Goal: Task Accomplishment & Management: Manage account settings

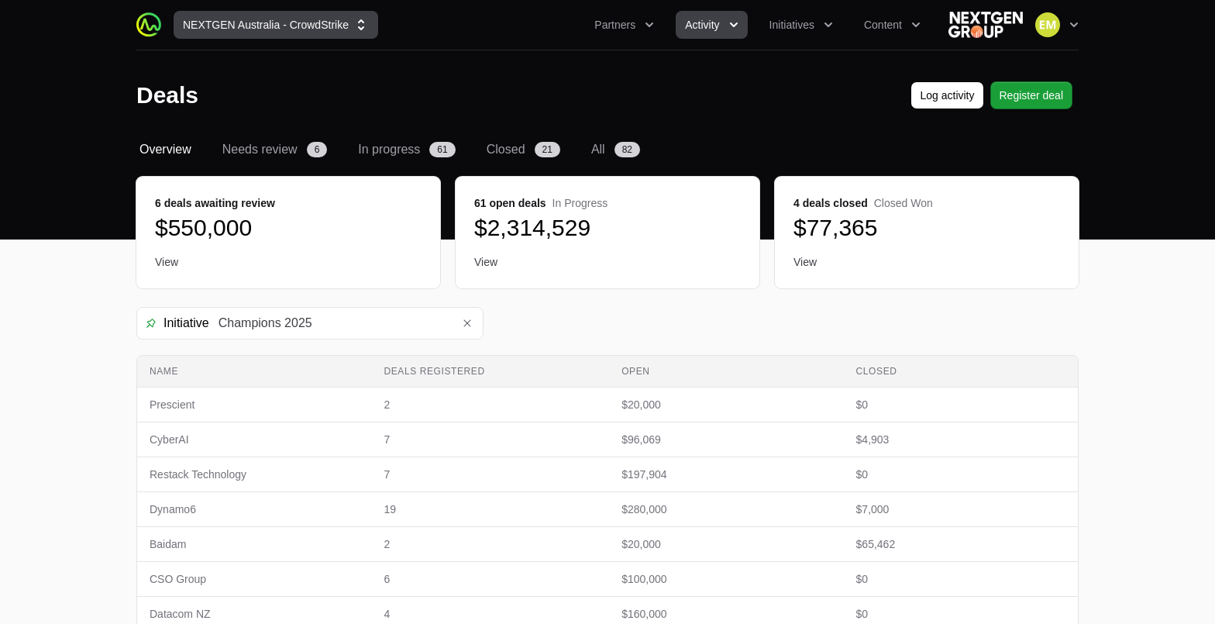
click at [306, 34] on button "NEXTGEN Australia - CrowdStrike" at bounding box center [276, 25] width 205 height 28
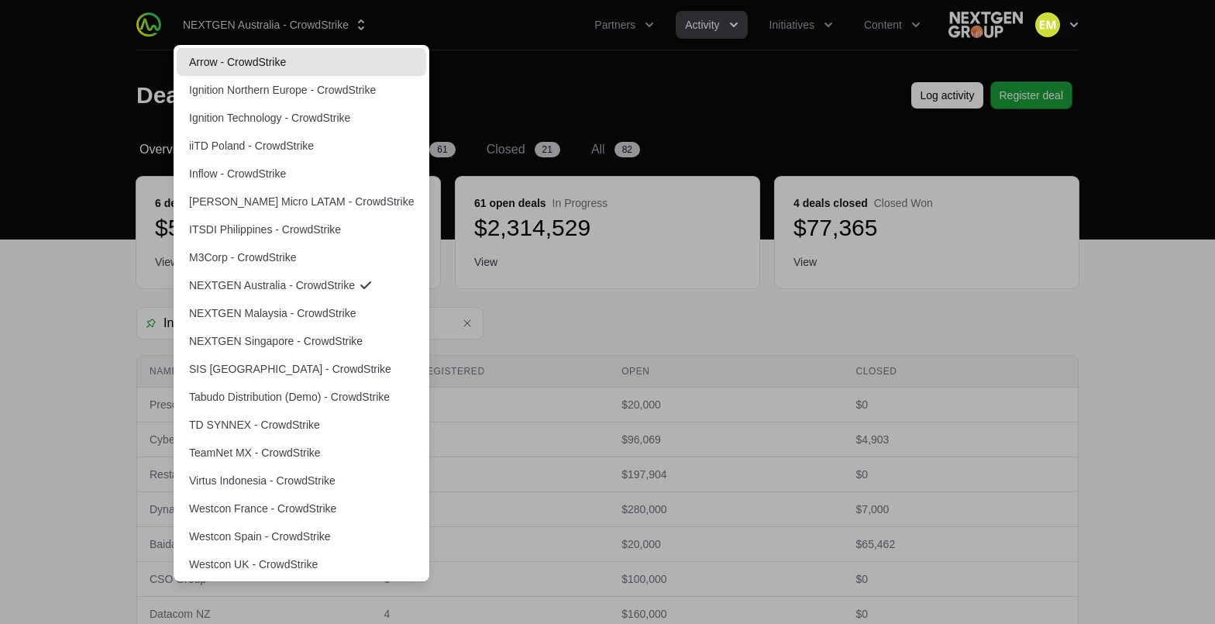
click at [292, 58] on link "Arrow - CrowdStrike" at bounding box center [301, 62] width 249 height 28
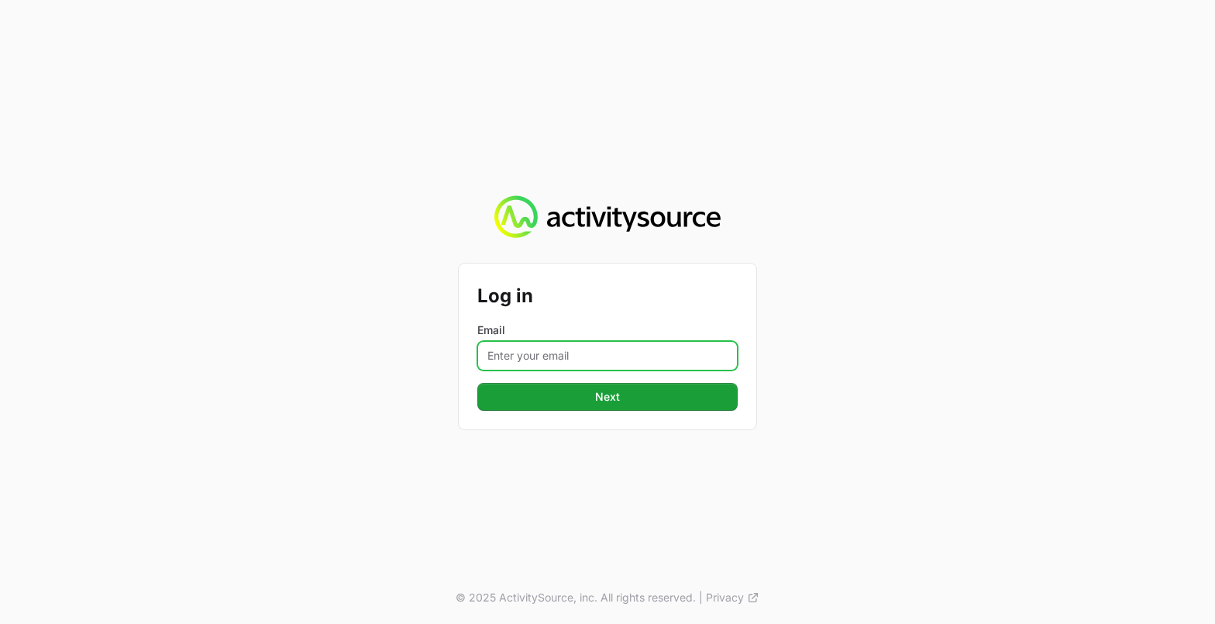
click at [599, 352] on input "Email" at bounding box center [607, 355] width 260 height 29
click at [477, 383] on button "Next" at bounding box center [607, 397] width 260 height 28
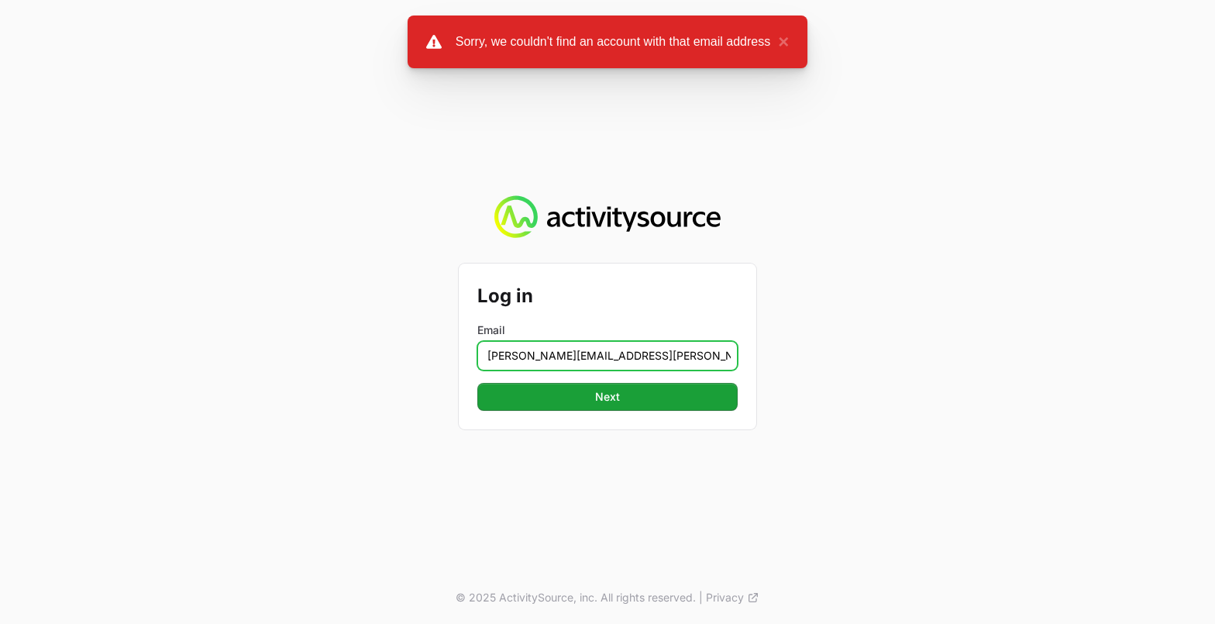
click at [638, 357] on input "[PERSON_NAME][EMAIL_ADDRESS][PERSON_NAME][DOMAIN_NAME]" at bounding box center [607, 355] width 260 height 29
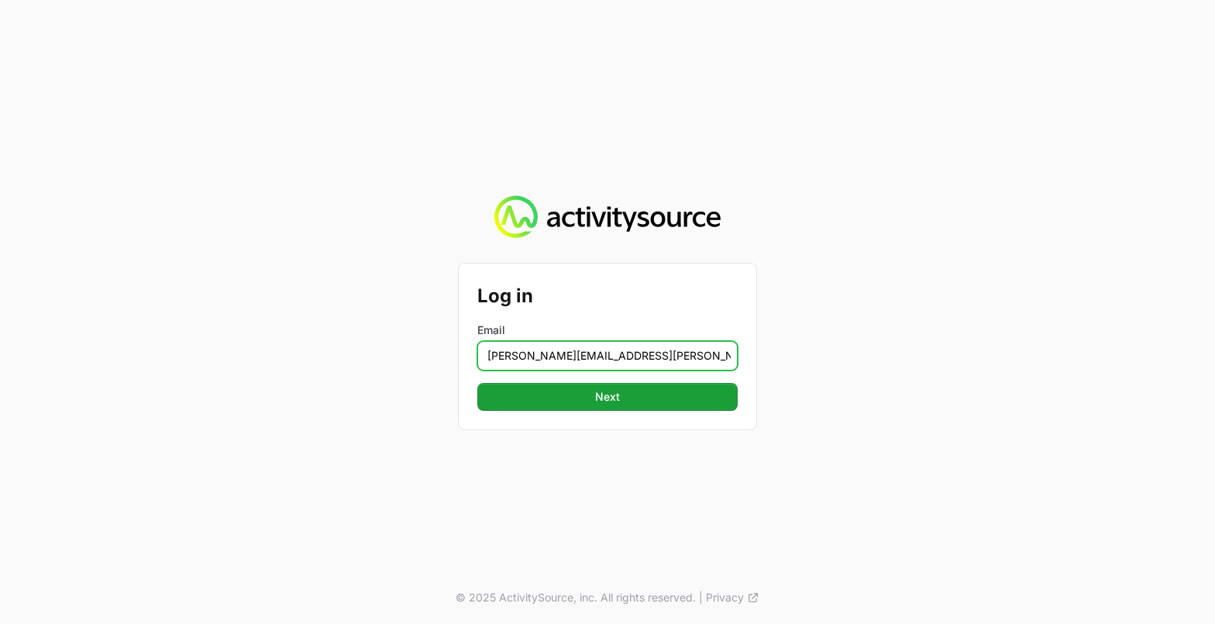
type input "[PERSON_NAME][EMAIL_ADDRESS][PERSON_NAME][DOMAIN_NAME]"
click at [477, 383] on button "Next" at bounding box center [607, 397] width 260 height 28
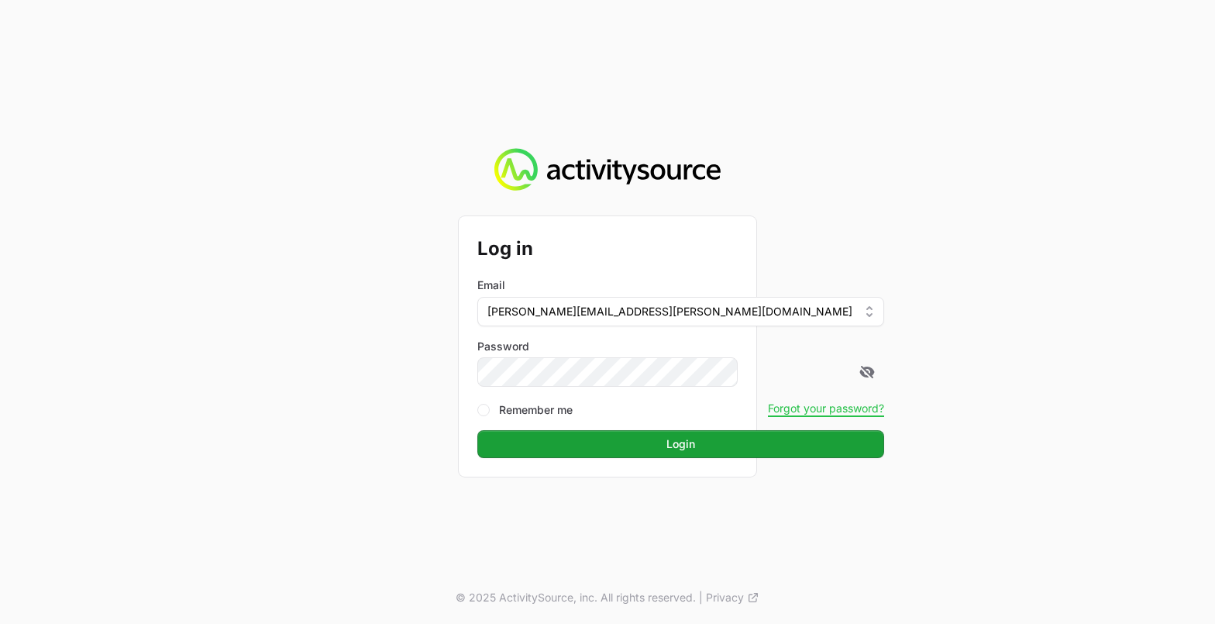
click at [477, 430] on button "Login" at bounding box center [680, 444] width 407 height 28
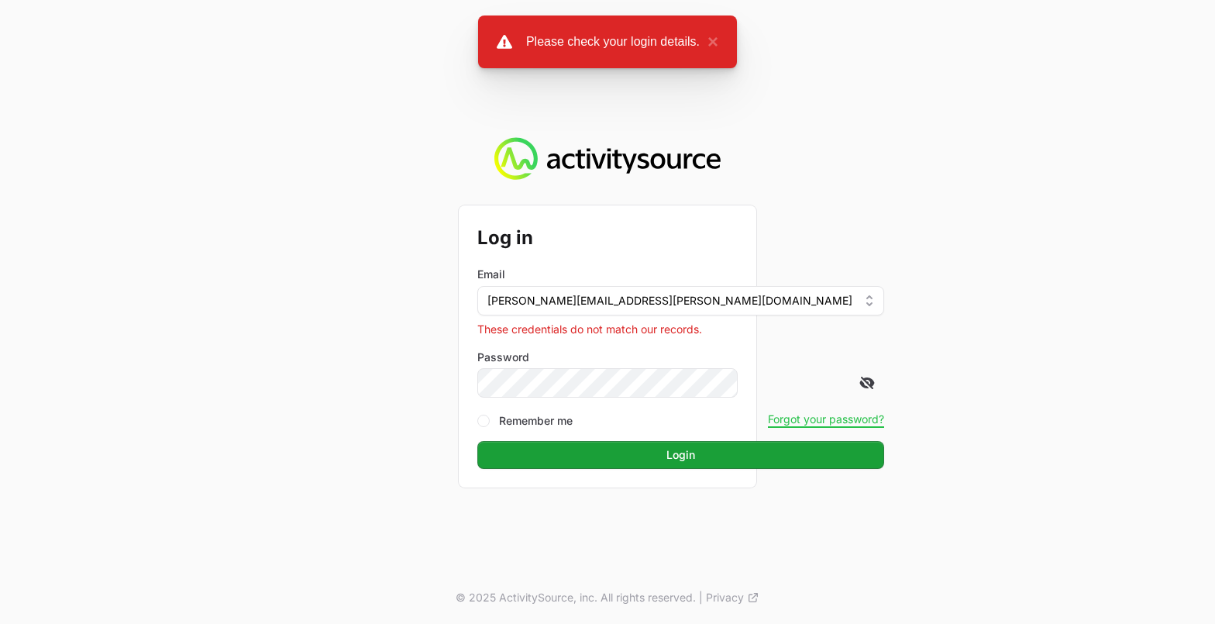
click at [859, 389] on icon at bounding box center [866, 382] width 15 height 15
click at [477, 441] on button "Login" at bounding box center [680, 455] width 407 height 28
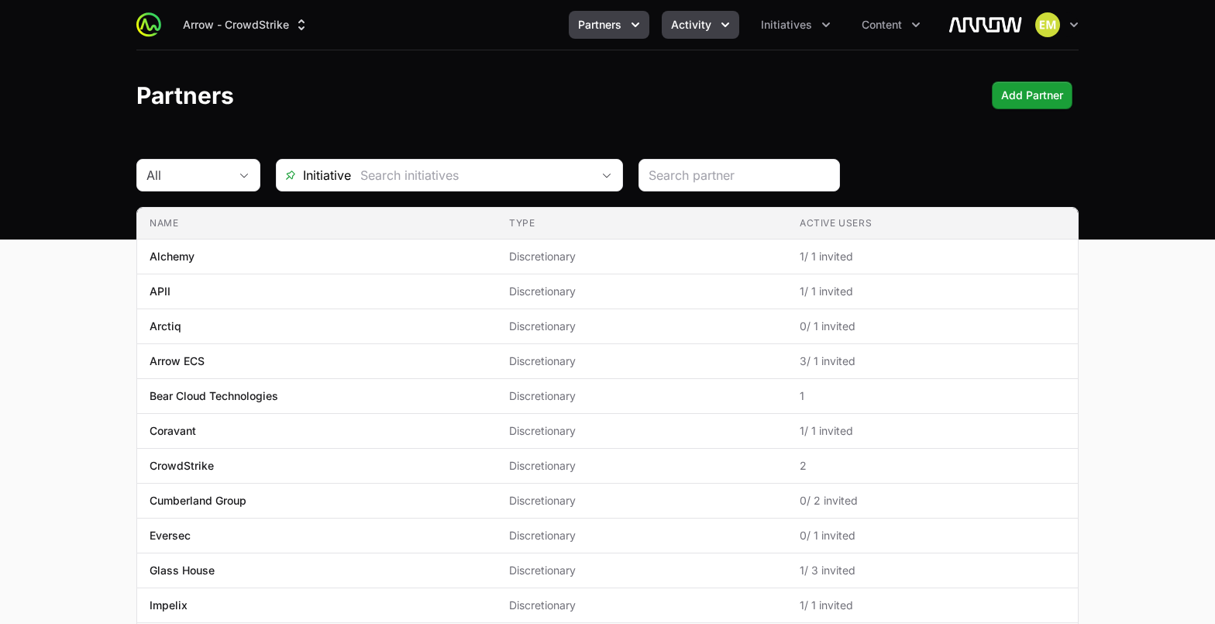
click at [681, 22] on span "Activity" at bounding box center [691, 24] width 40 height 15
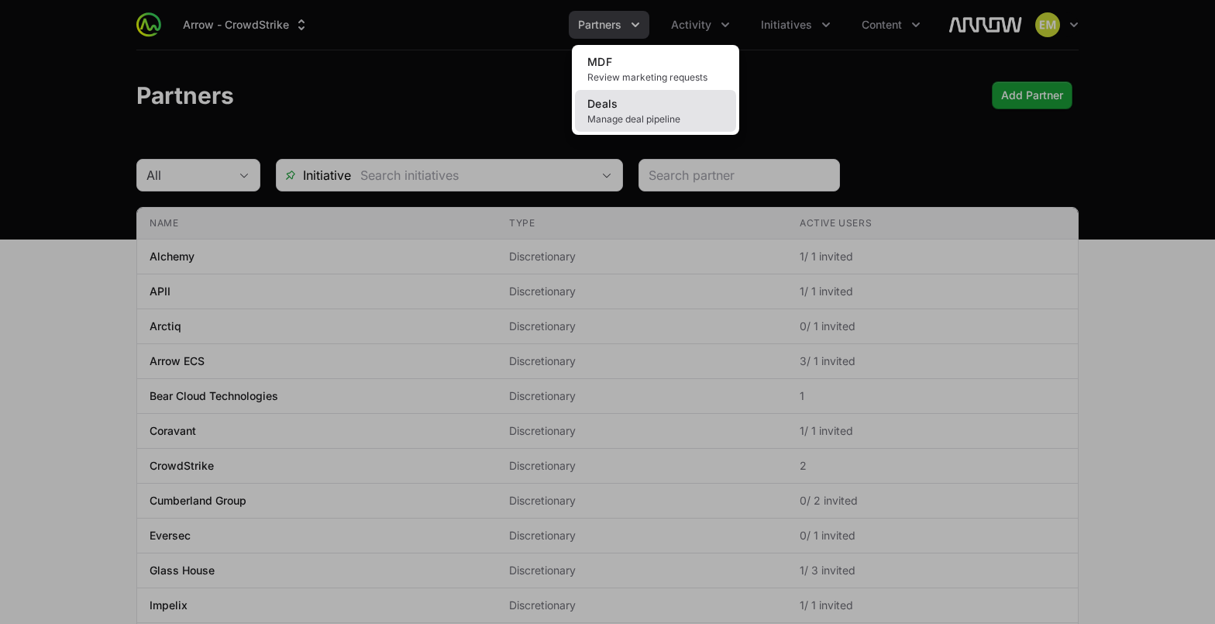
click at [678, 107] on link "Deals Manage deal pipeline" at bounding box center [655, 111] width 161 height 42
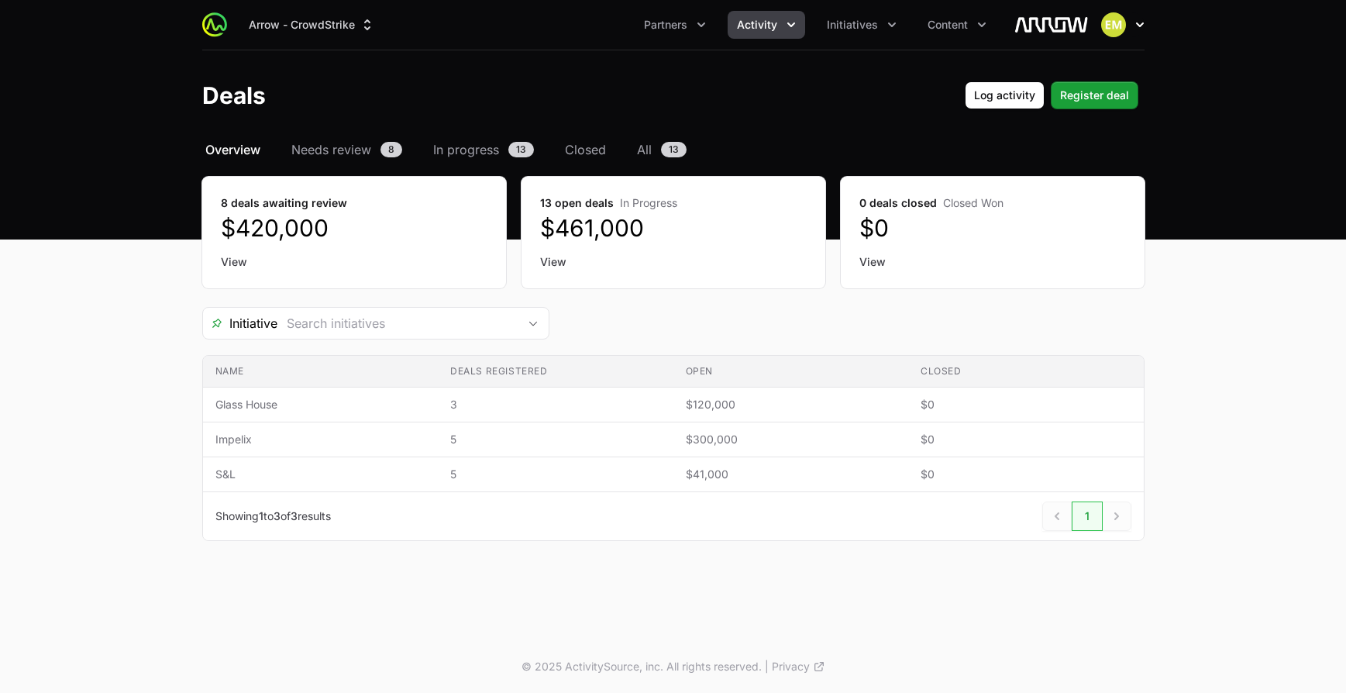
click at [1111, 30] on img "button" at bounding box center [1113, 24] width 25 height 25
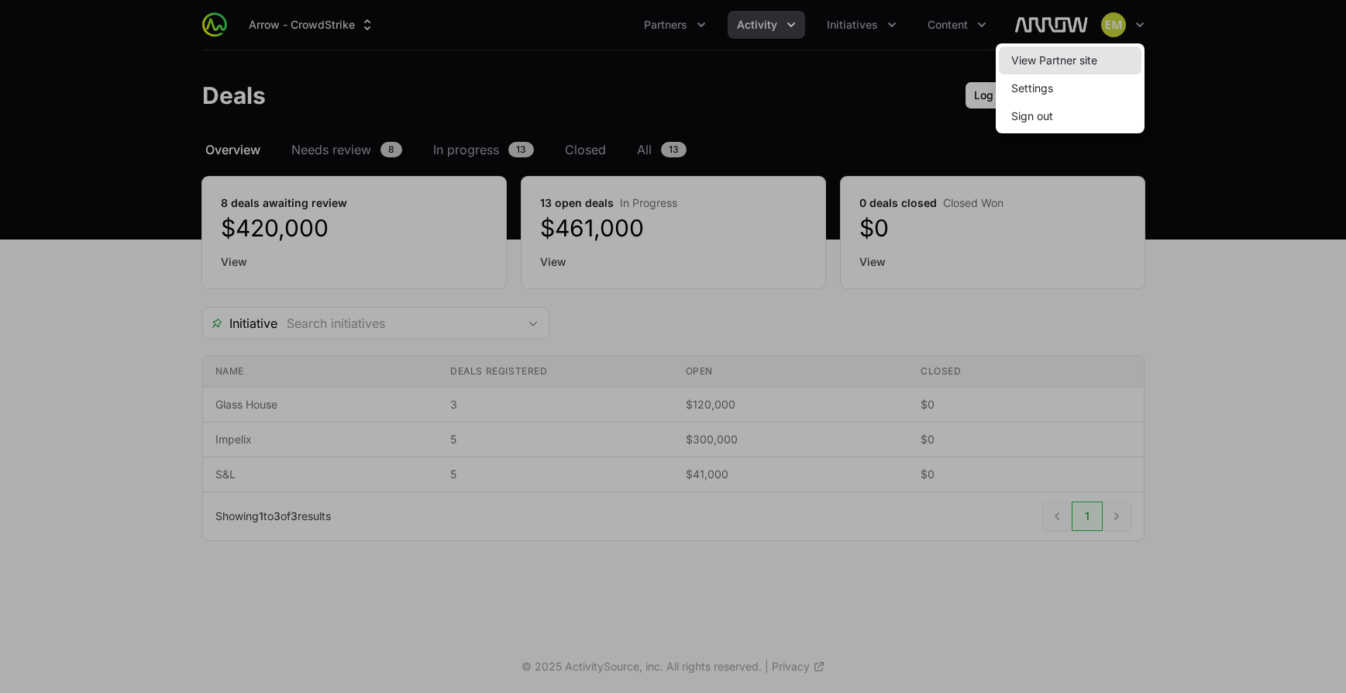
click at [1074, 61] on link "View Partner site" at bounding box center [1070, 60] width 143 height 28
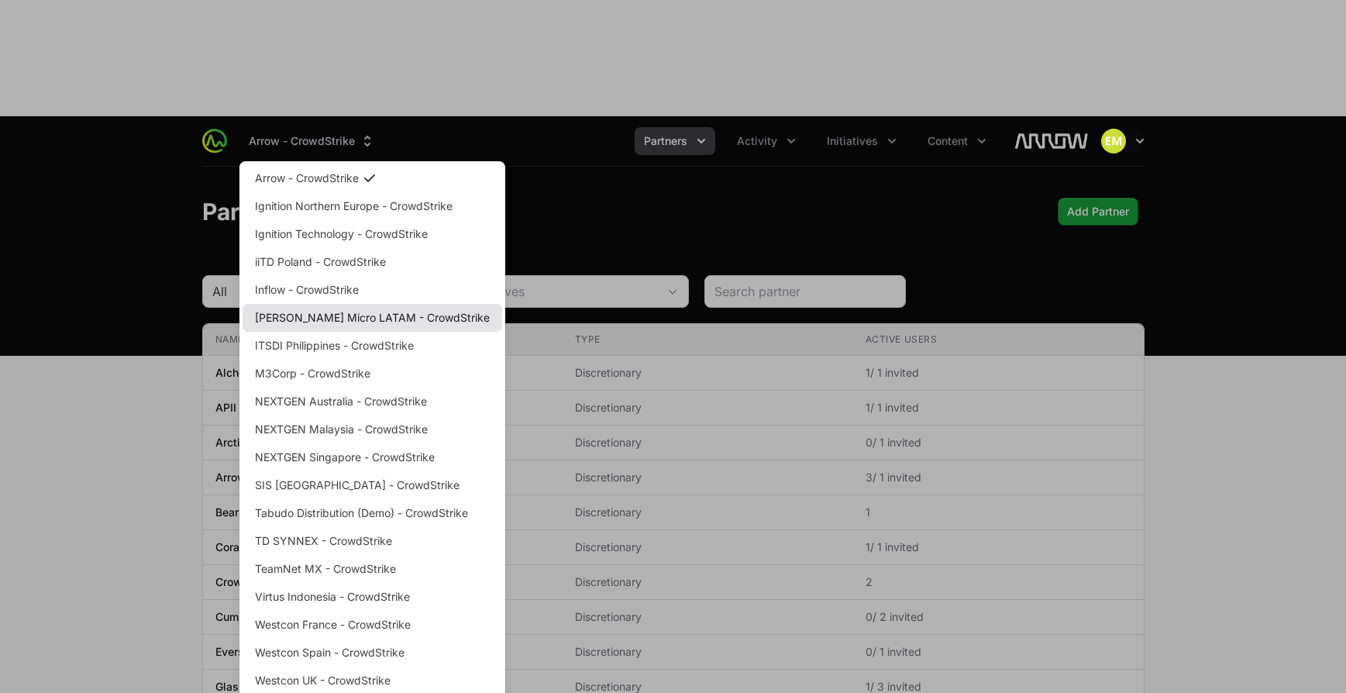
click at [303, 304] on link "Ingram Micro LATAM - CrowdStrike" at bounding box center [372, 318] width 260 height 28
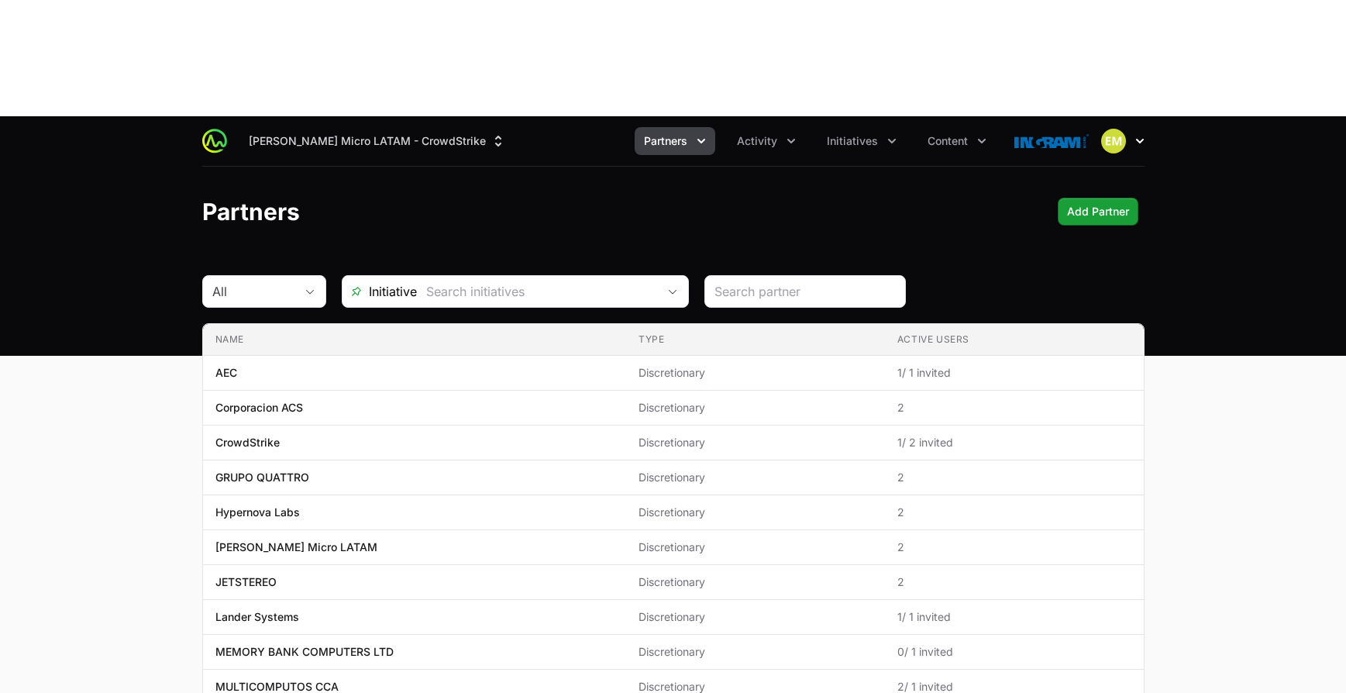
click at [1112, 129] on img "button" at bounding box center [1113, 141] width 25 height 25
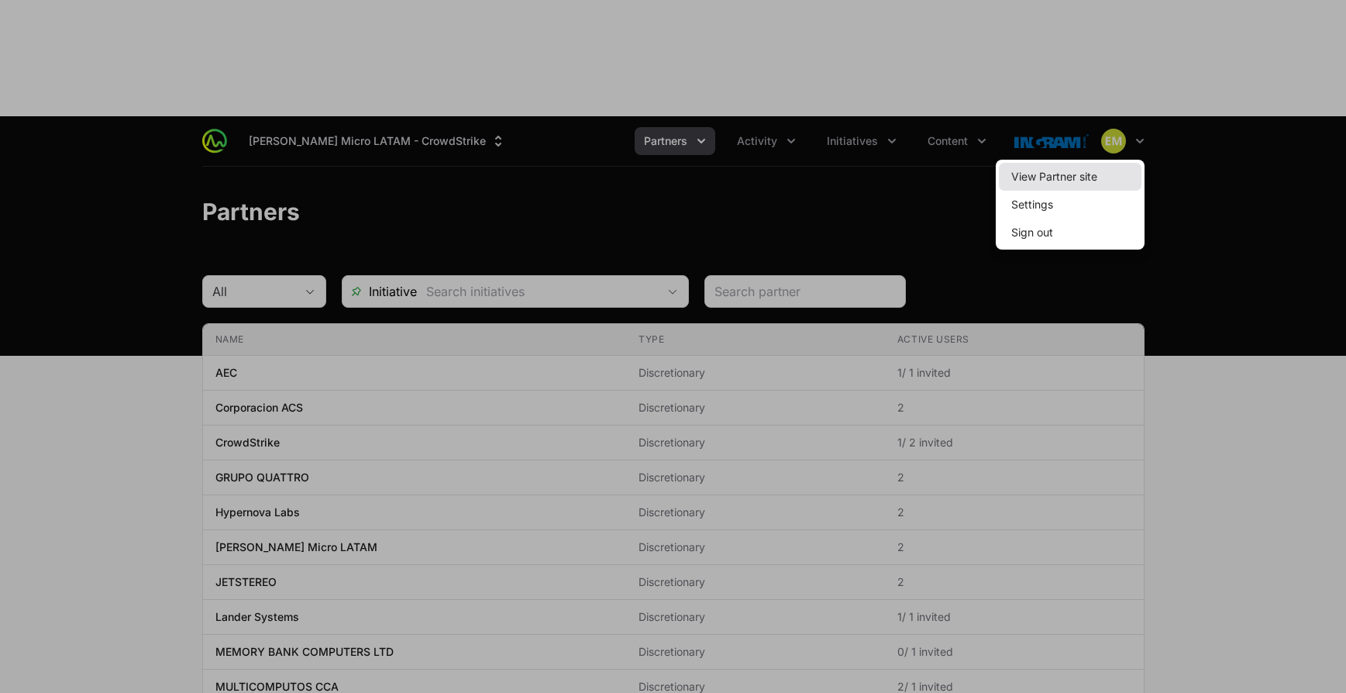
click at [1073, 163] on link "View Partner site" at bounding box center [1070, 177] width 143 height 28
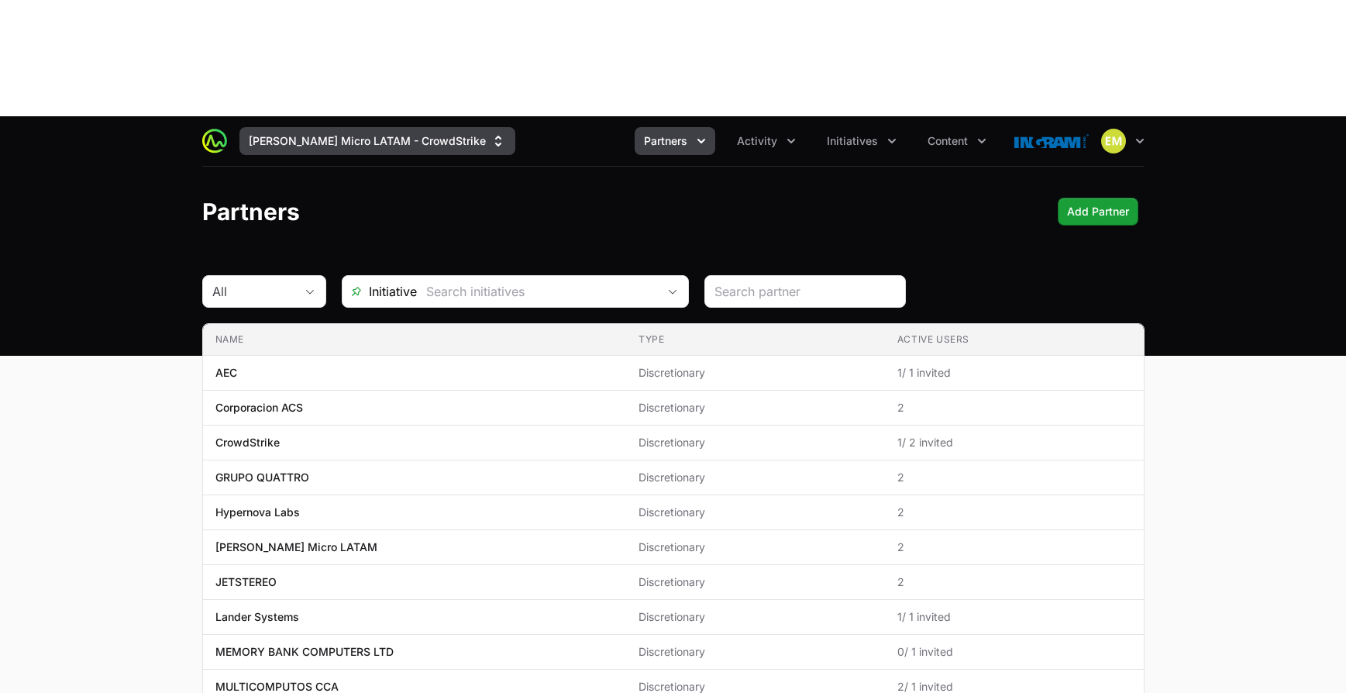
click at [273, 127] on button "[PERSON_NAME] Micro LATAM - CrowdStrike" at bounding box center [377, 141] width 276 height 28
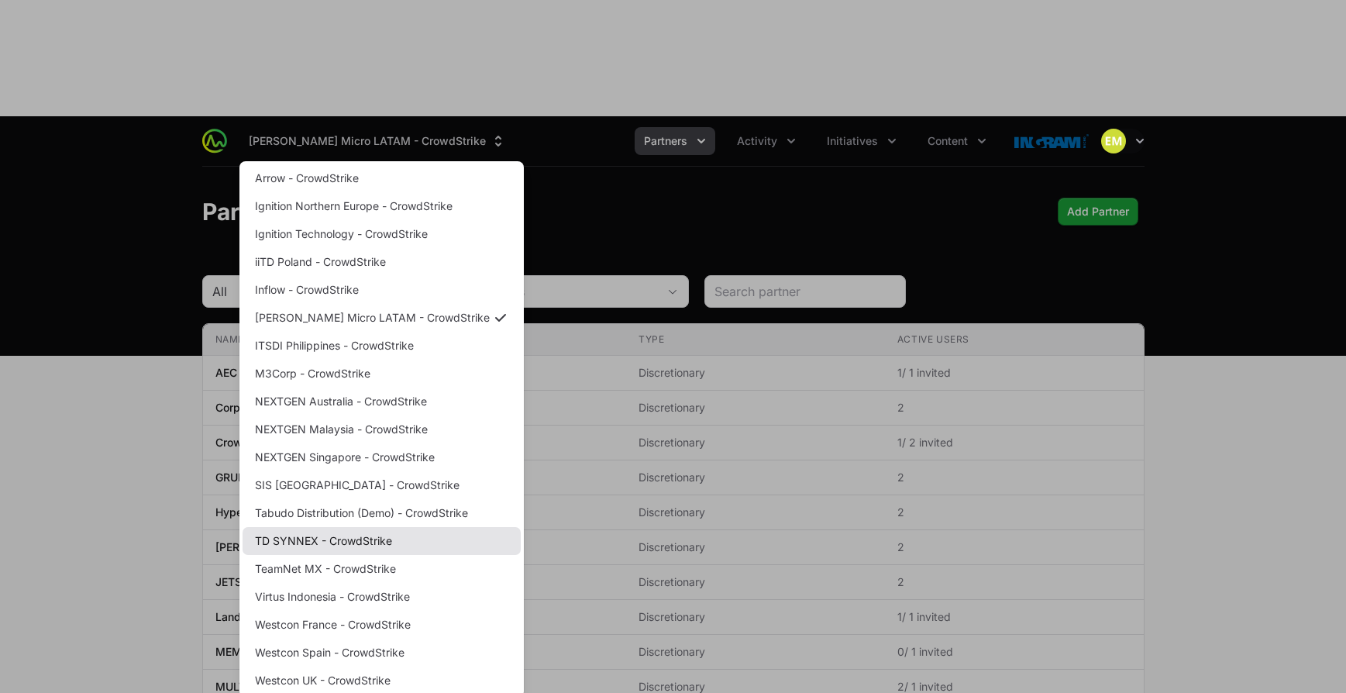
click at [294, 527] on link "TD SYNNEX - CrowdStrike" at bounding box center [381, 541] width 278 height 28
